Goal: Task Accomplishment & Management: Manage account settings

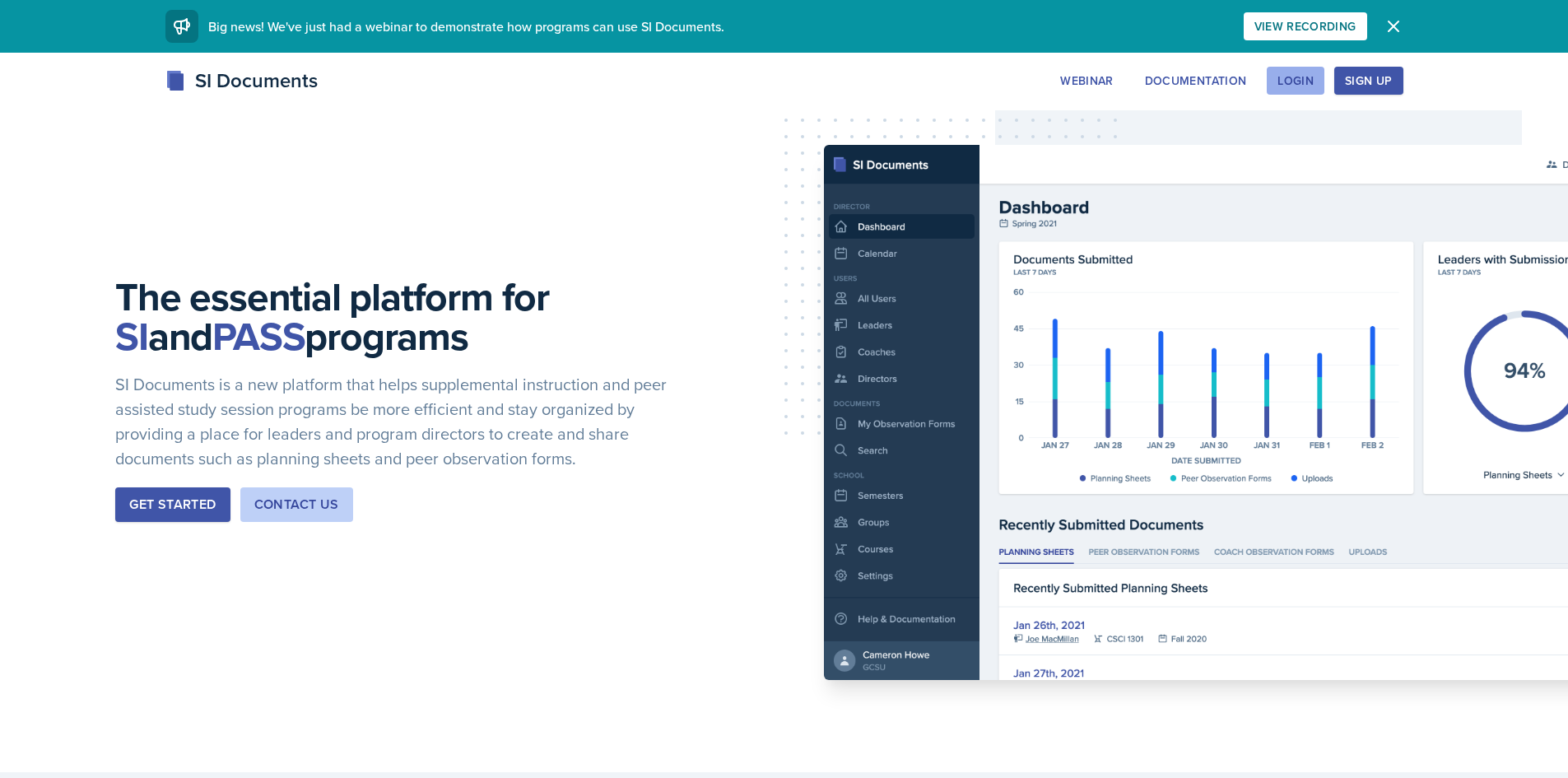
click at [1291, 94] on div "SI Documents Webinar Documentation Login Sign Up Sign Up Login Documentation We…" at bounding box center [784, 99] width 1568 height 66
click at [1293, 89] on button "Login" at bounding box center [1295, 80] width 57 height 28
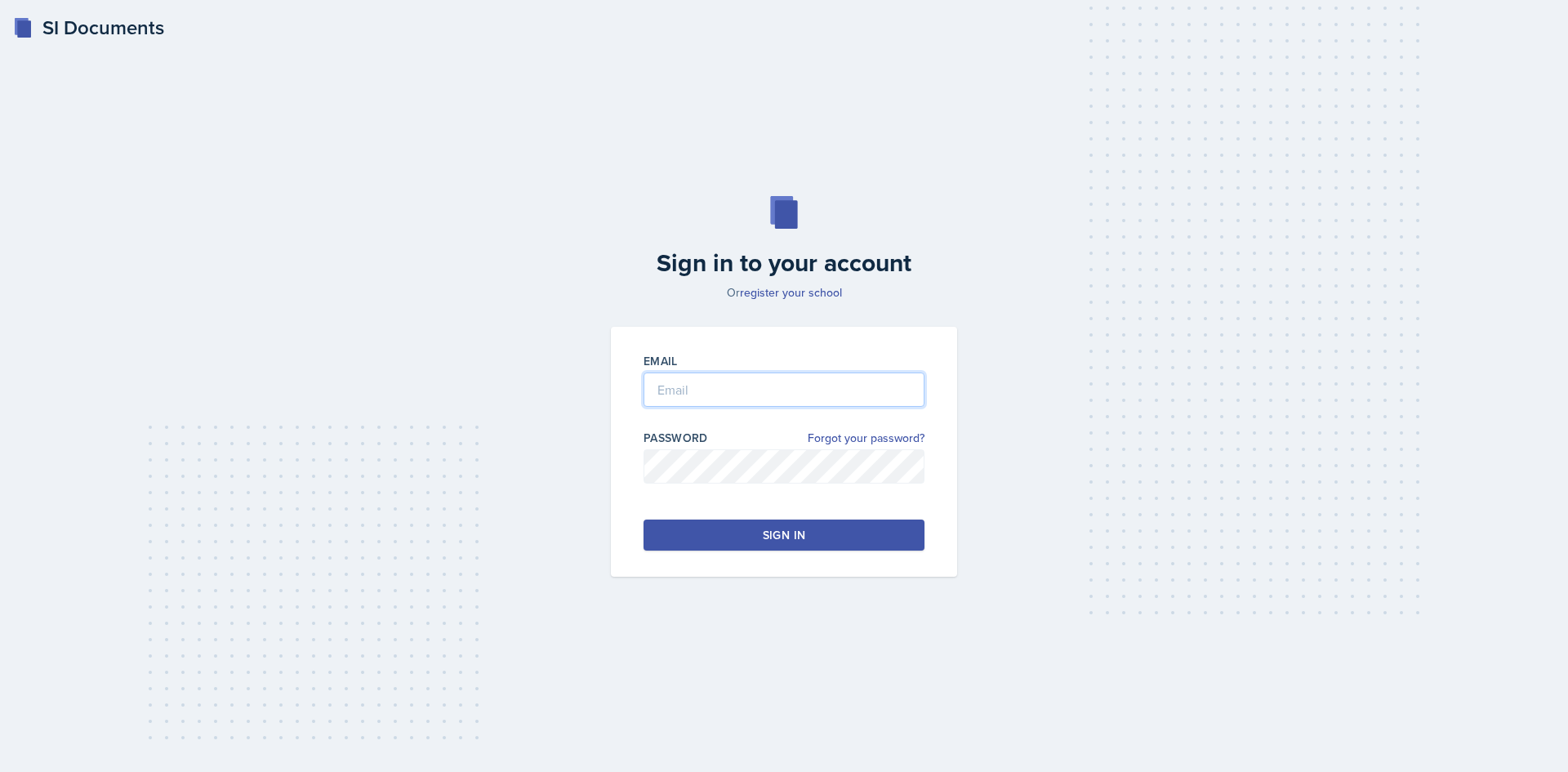
click at [720, 402] on input "email" at bounding box center [784, 389] width 281 height 35
type input "[EMAIL_ADDRESS][DOMAIN_NAME]"
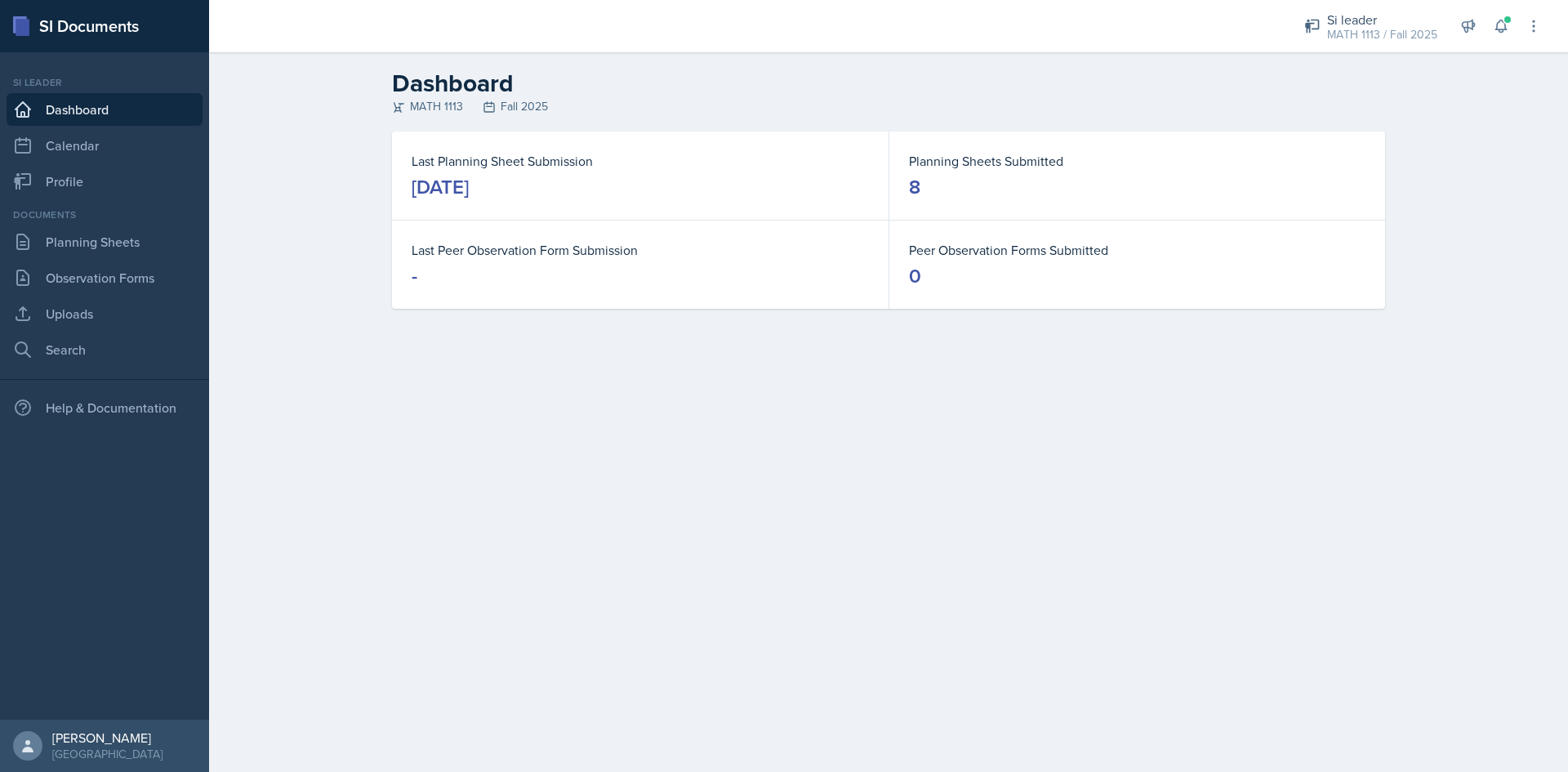
click at [574, 349] on main "Dashboard MATH 1113 Fall 2025 Last Planning Sheet Submission [DATE] Planning Sh…" at bounding box center [888, 412] width 1358 height 720
click at [71, 236] on link "Planning Sheets" at bounding box center [104, 242] width 196 height 33
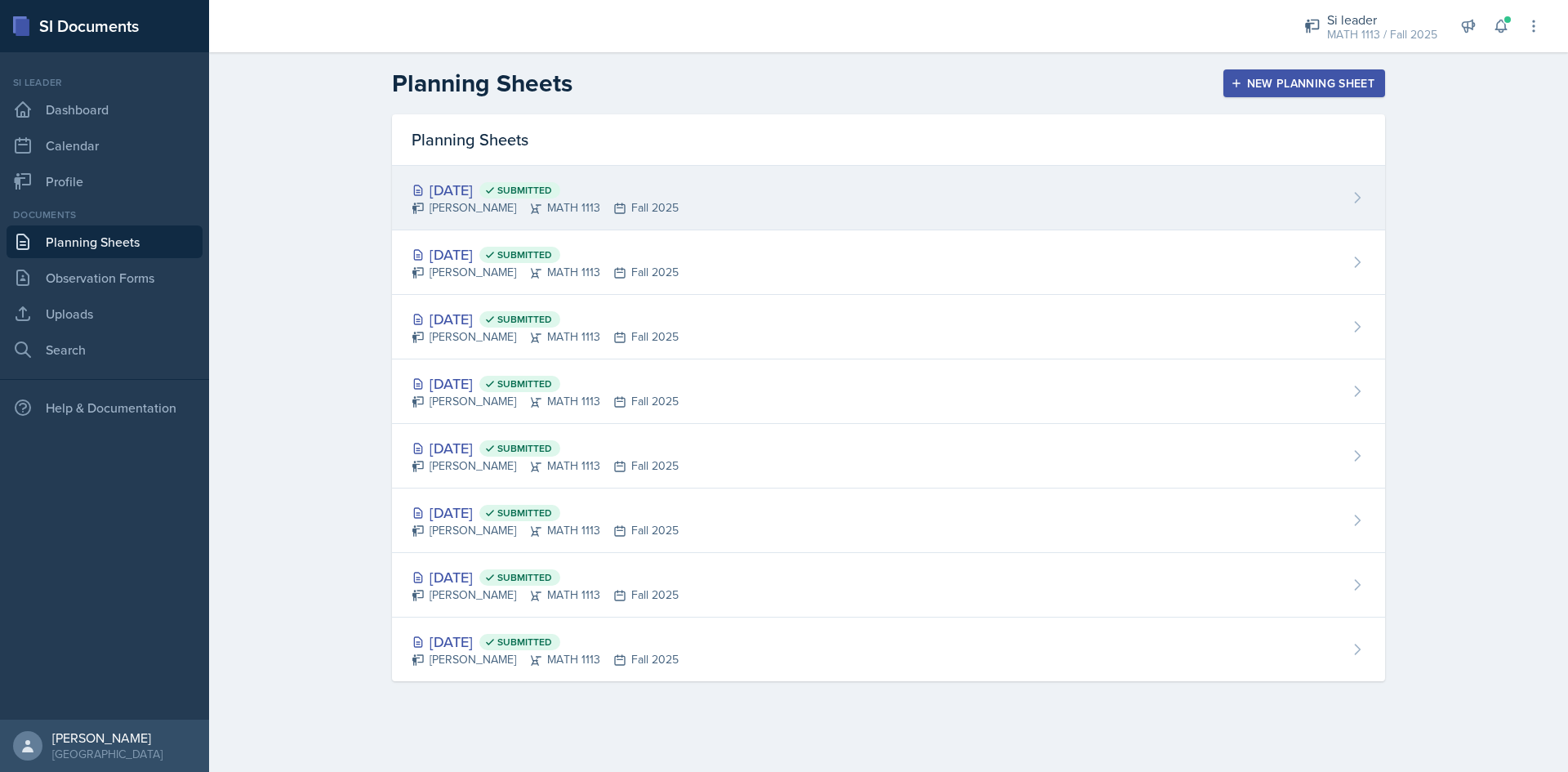
click at [486, 198] on div "[DATE] Submitted" at bounding box center [544, 189] width 267 height 22
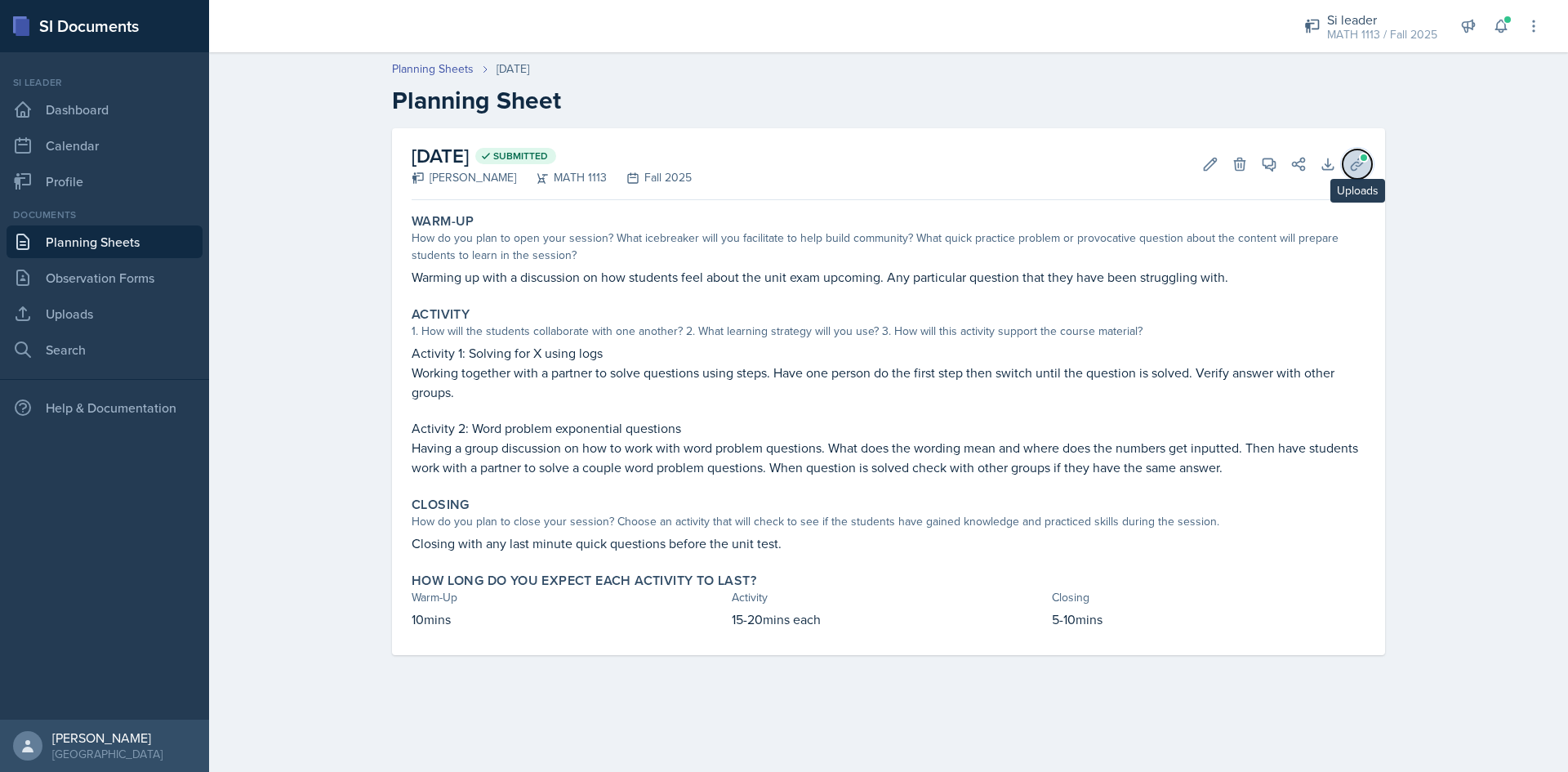
click at [1358, 168] on icon at bounding box center [1357, 164] width 16 height 16
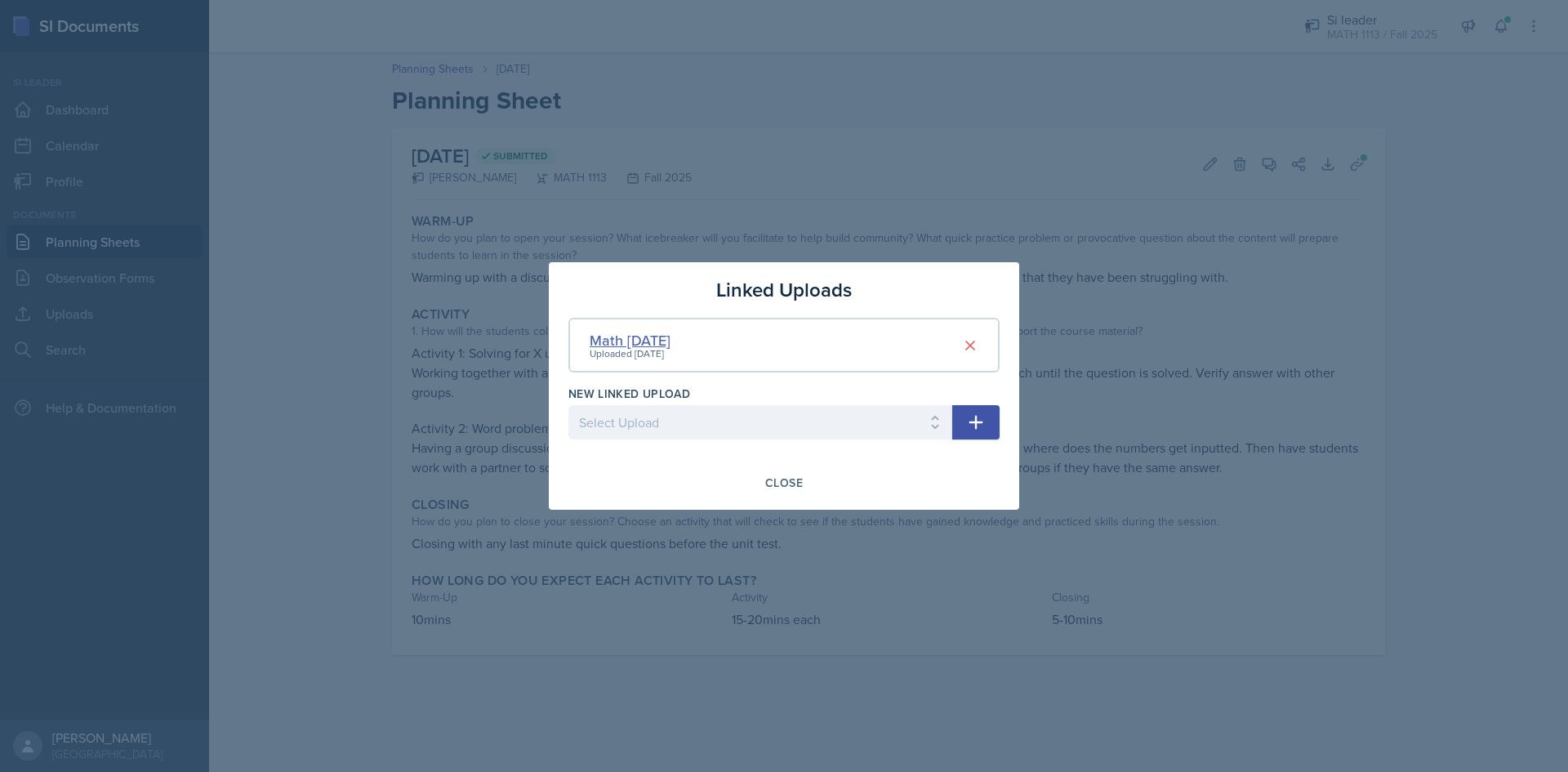
click at [661, 340] on div "Math [DATE]" at bounding box center [630, 340] width 81 height 22
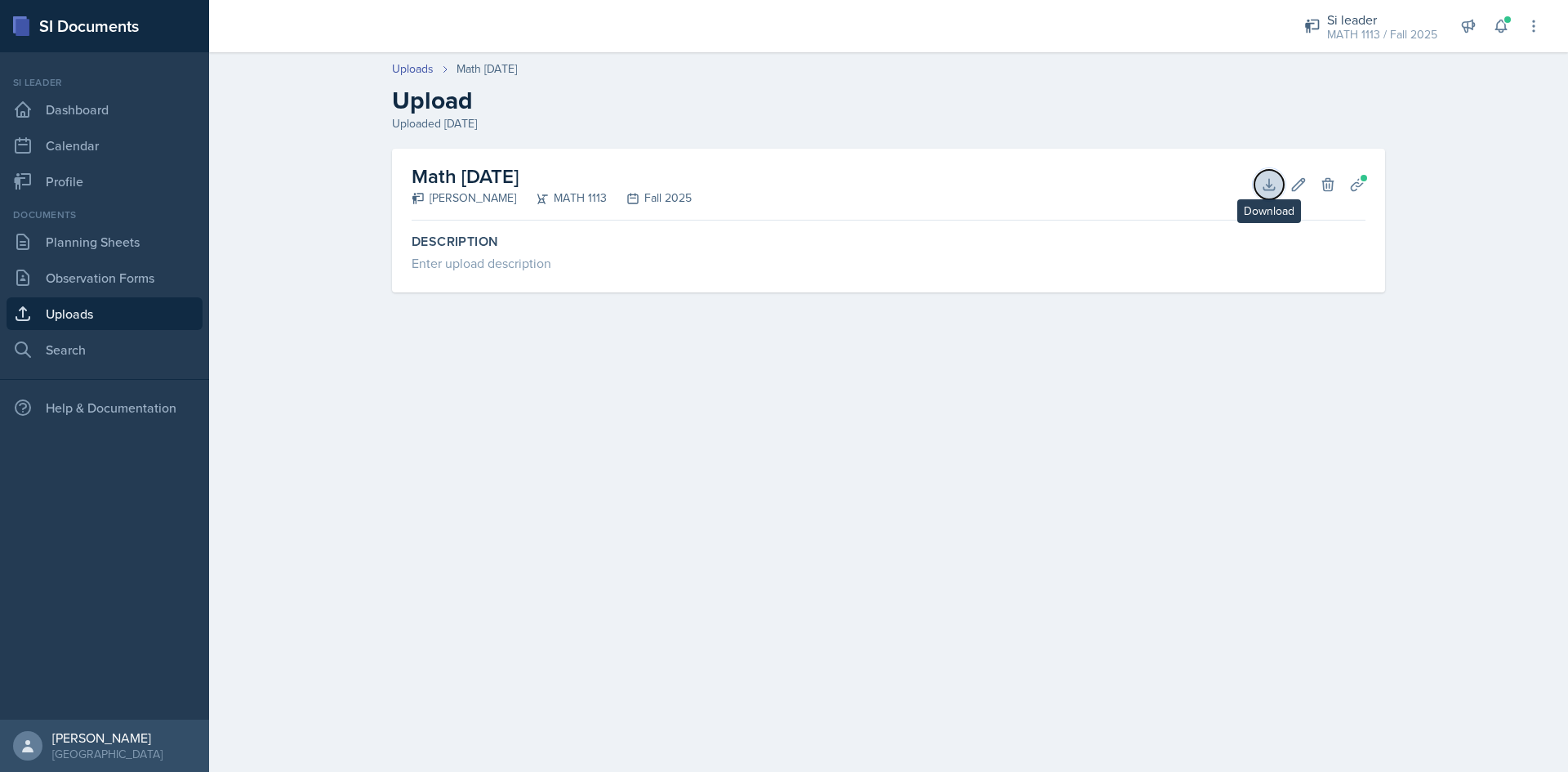
click at [1269, 187] on icon at bounding box center [1269, 184] width 11 height 11
